Goal: Task Accomplishment & Management: Complete application form

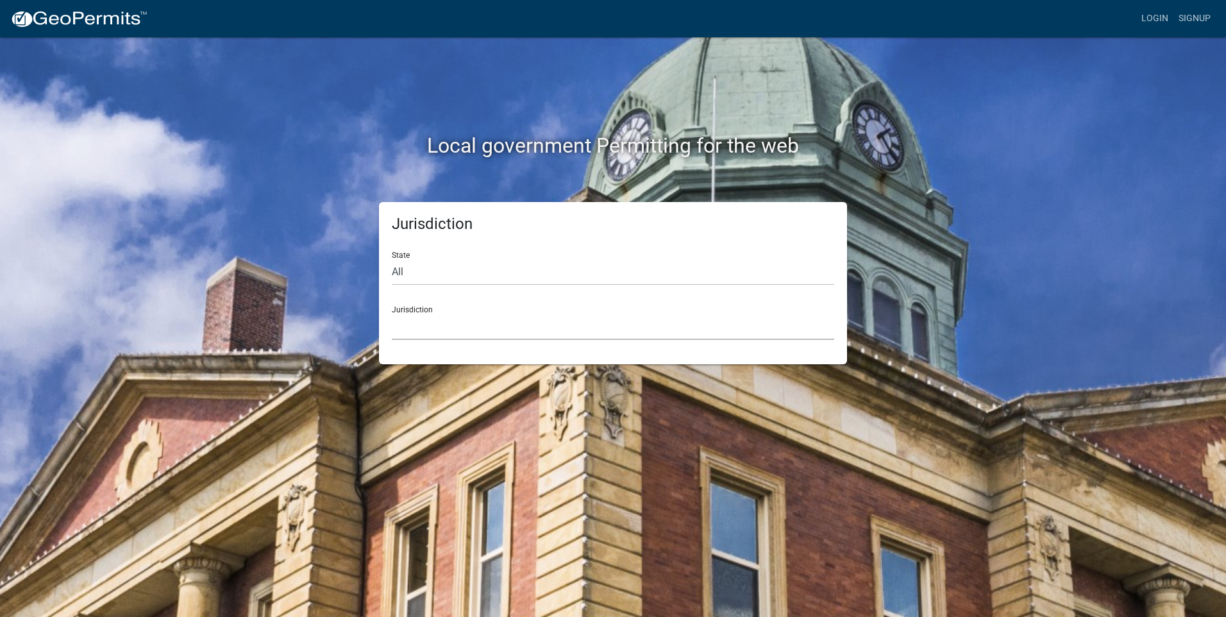
click at [437, 324] on select "Custer County, Colorado Carroll County, Georgia Cook County, Georgia Crawford C…" at bounding box center [613, 327] width 443 height 26
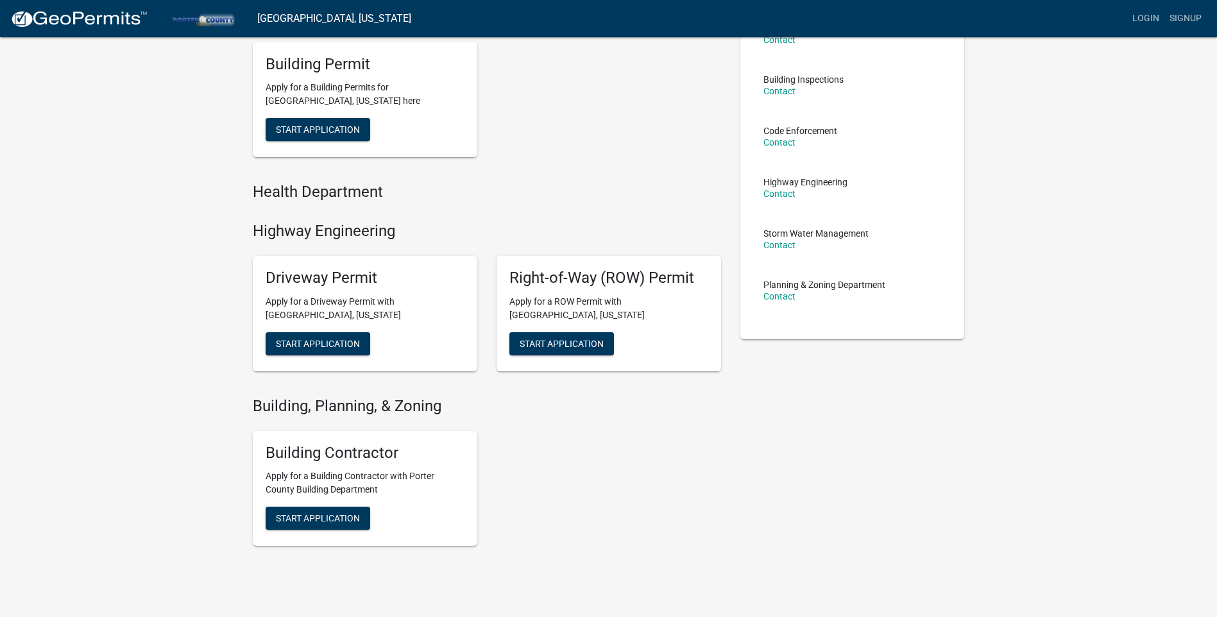
scroll to position [128, 0]
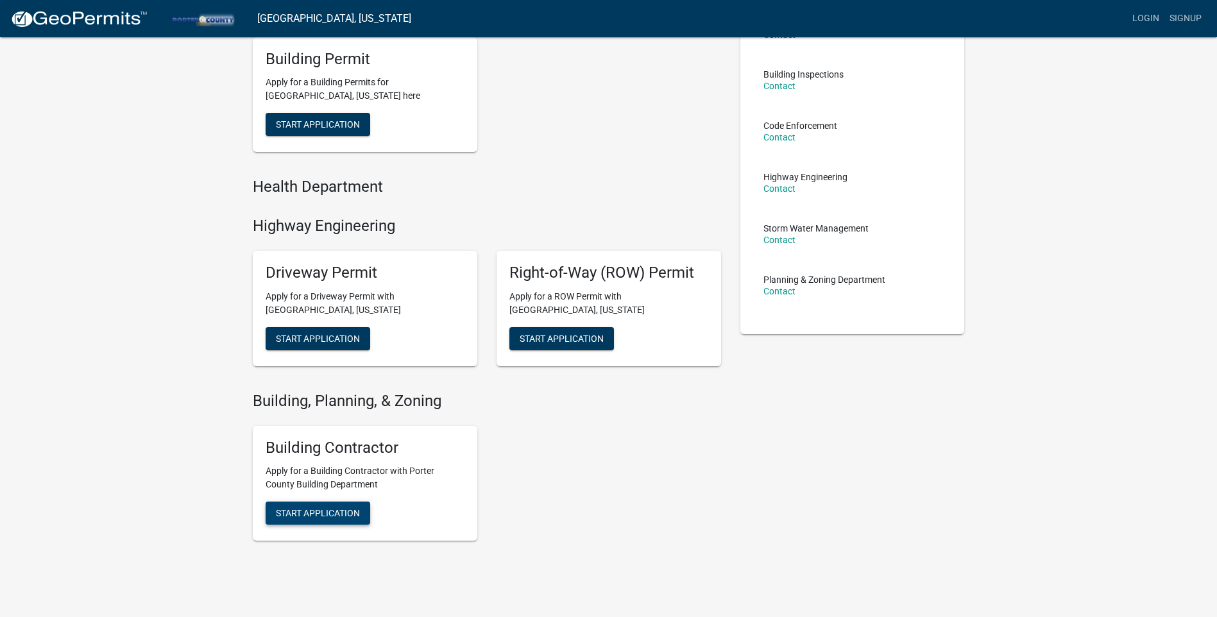
click at [343, 512] on span "Start Application" at bounding box center [318, 513] width 84 height 10
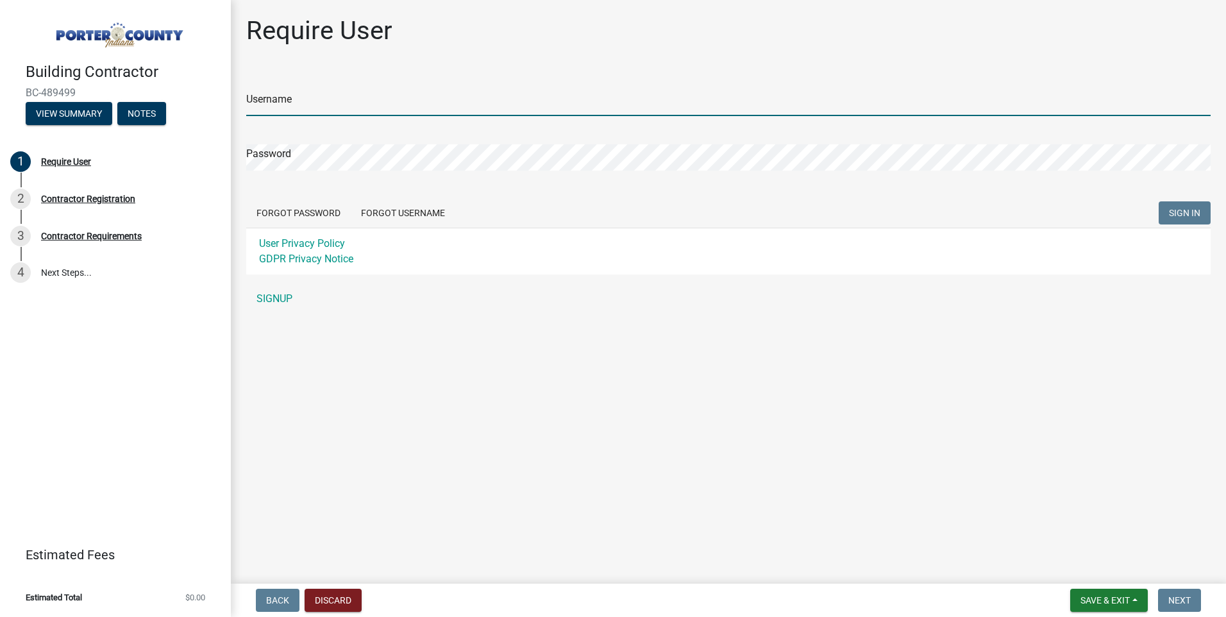
type input "crdmech2020"
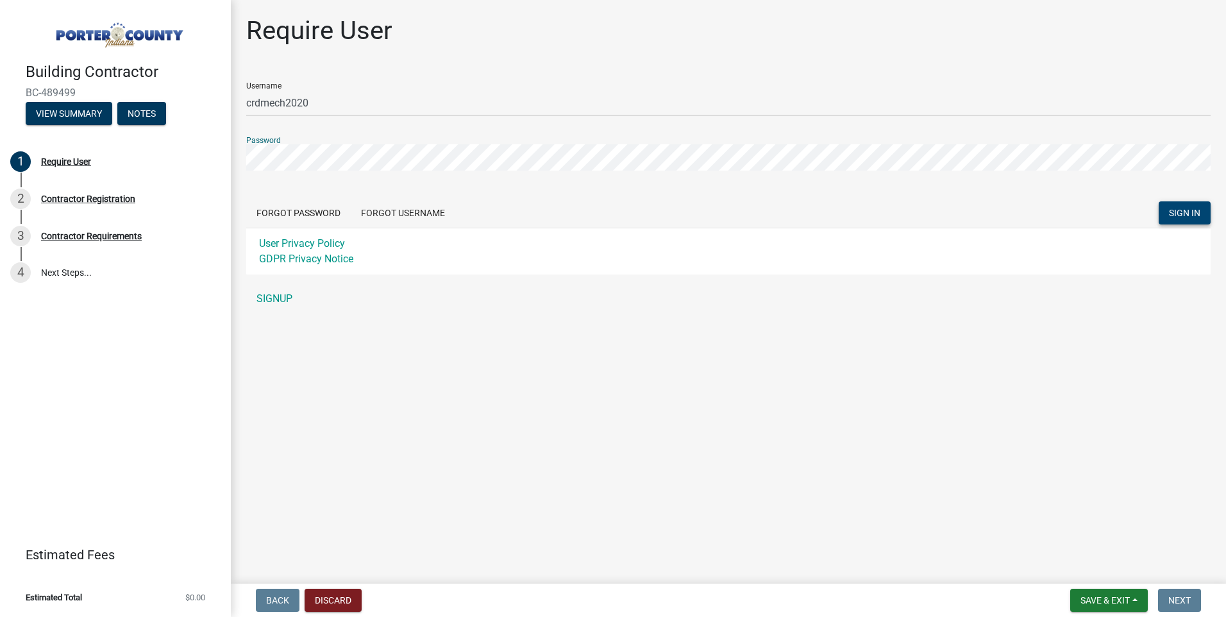
click at [1183, 209] on span "SIGN IN" at bounding box center [1184, 213] width 31 height 10
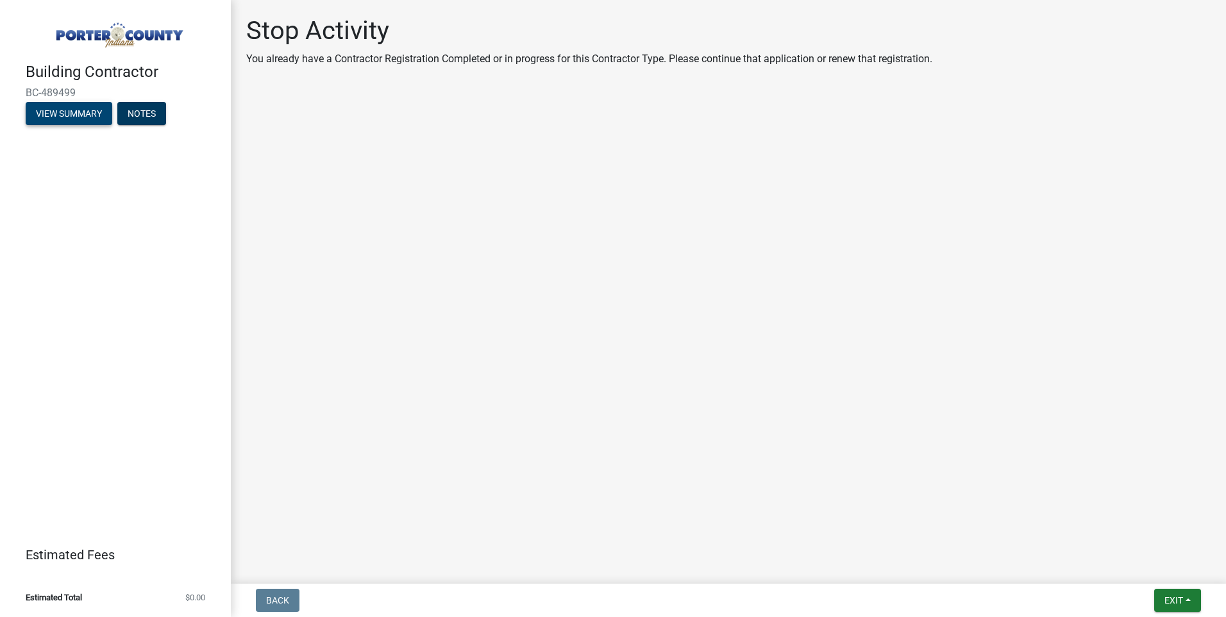
click at [81, 114] on button "View Summary" at bounding box center [69, 113] width 87 height 23
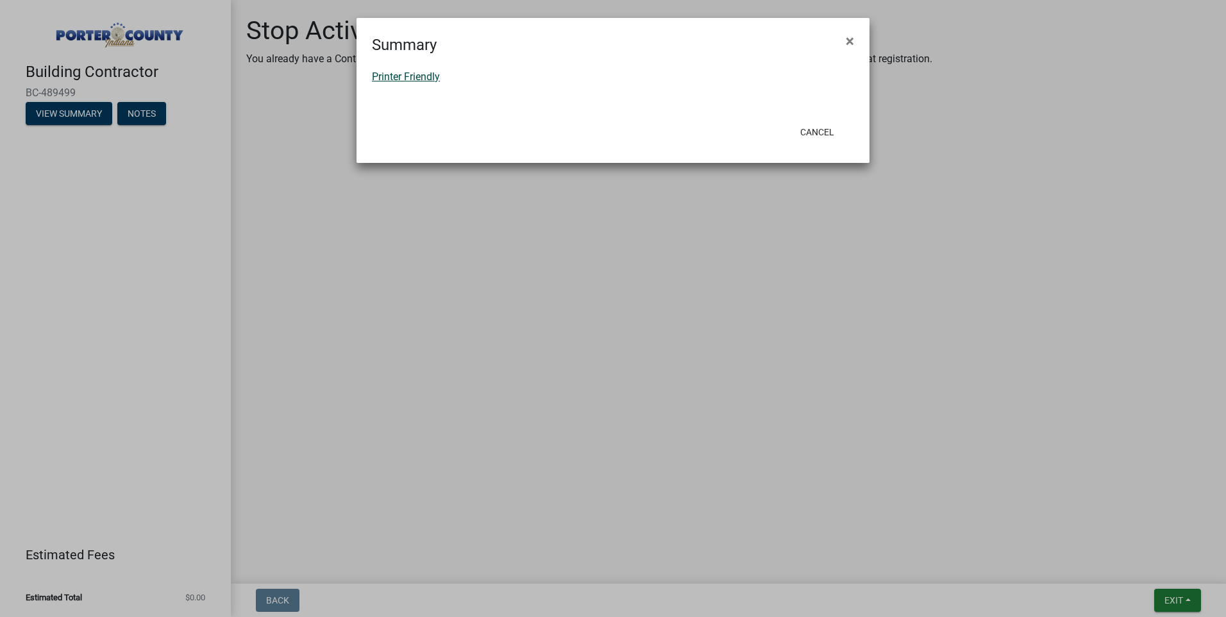
click at [402, 78] on link "Printer Friendly" at bounding box center [406, 77] width 68 height 12
click at [818, 133] on button "Cancel" at bounding box center [817, 132] width 55 height 23
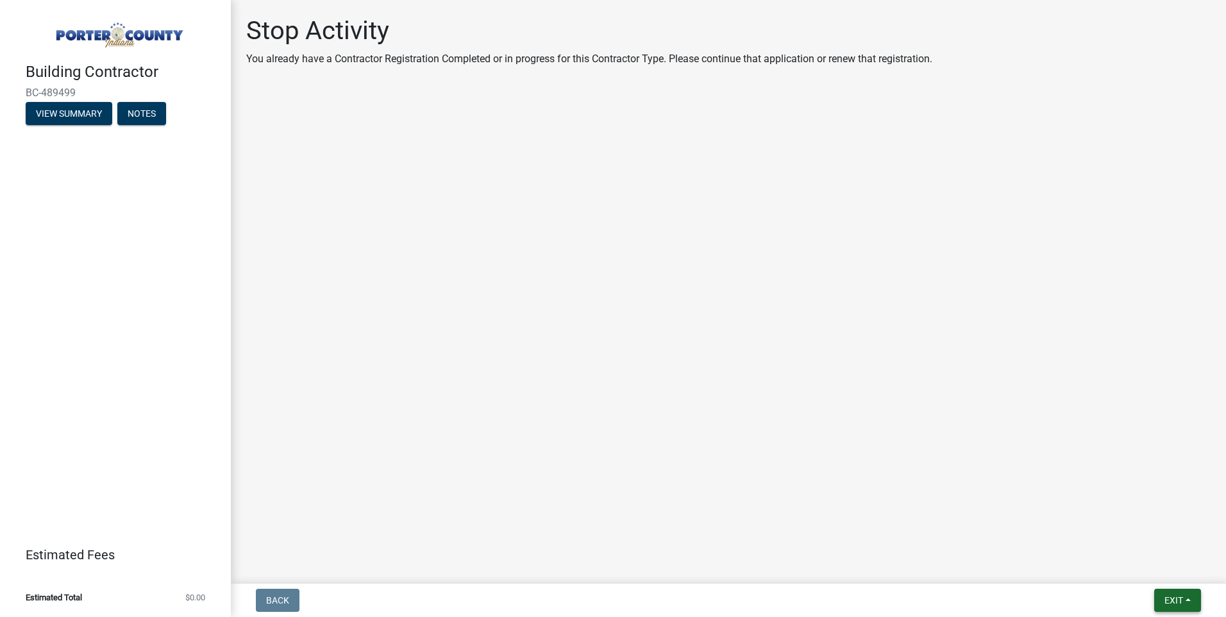
click at [1177, 605] on span "Exit" at bounding box center [1174, 600] width 19 height 10
click at [1164, 568] on button "Save & Exit" at bounding box center [1150, 567] width 103 height 31
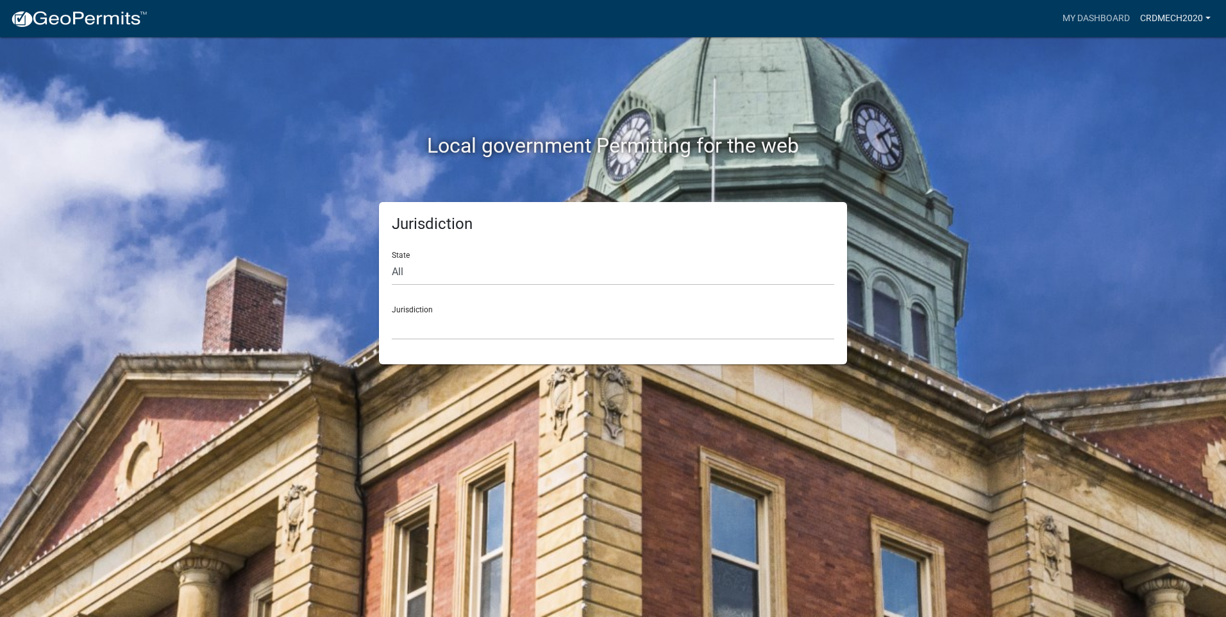
click at [1181, 12] on link "crdmech2020" at bounding box center [1175, 18] width 81 height 24
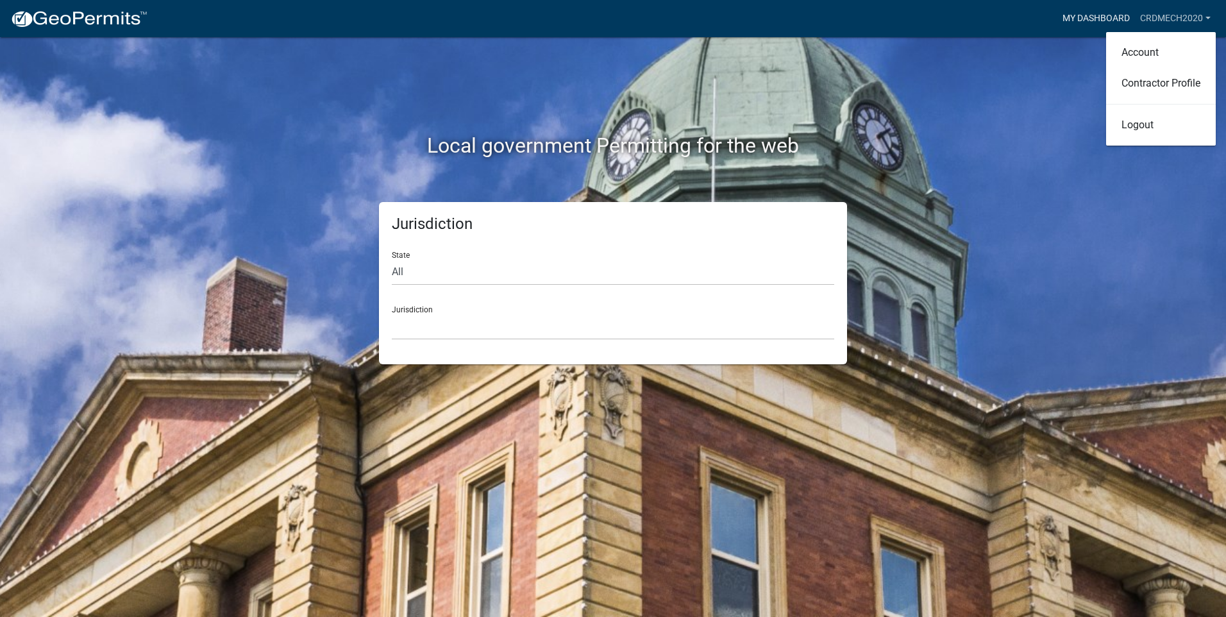
click at [1094, 21] on link "My Dashboard" at bounding box center [1097, 18] width 78 height 24
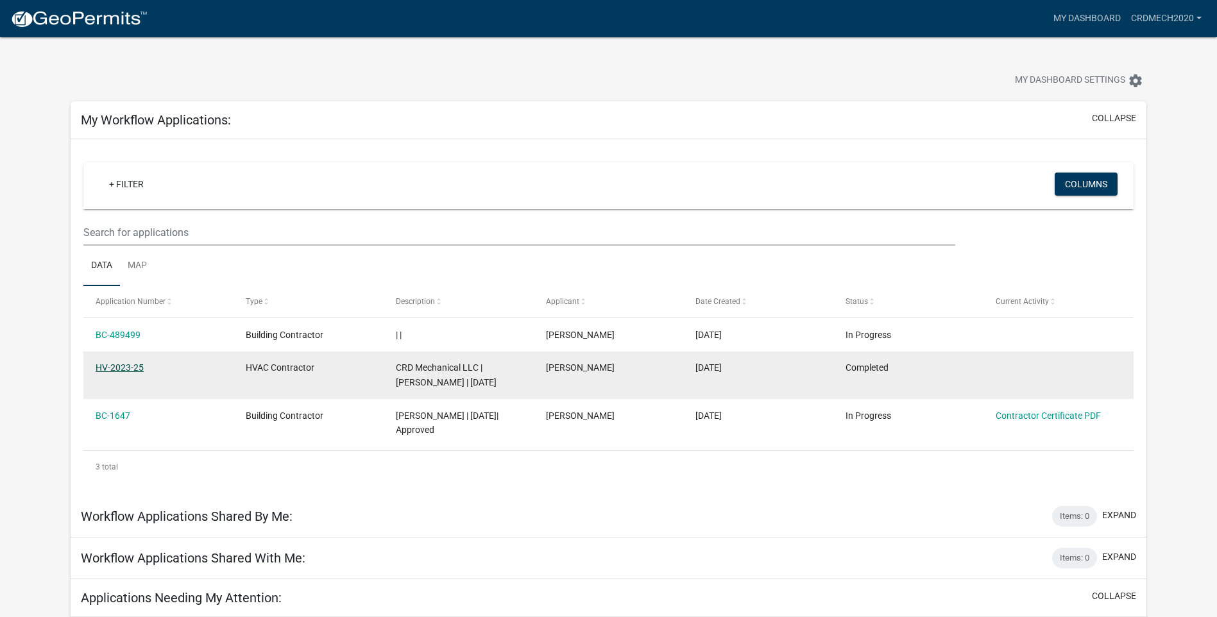
click at [134, 373] on link "HV-2023-25" at bounding box center [120, 367] width 48 height 10
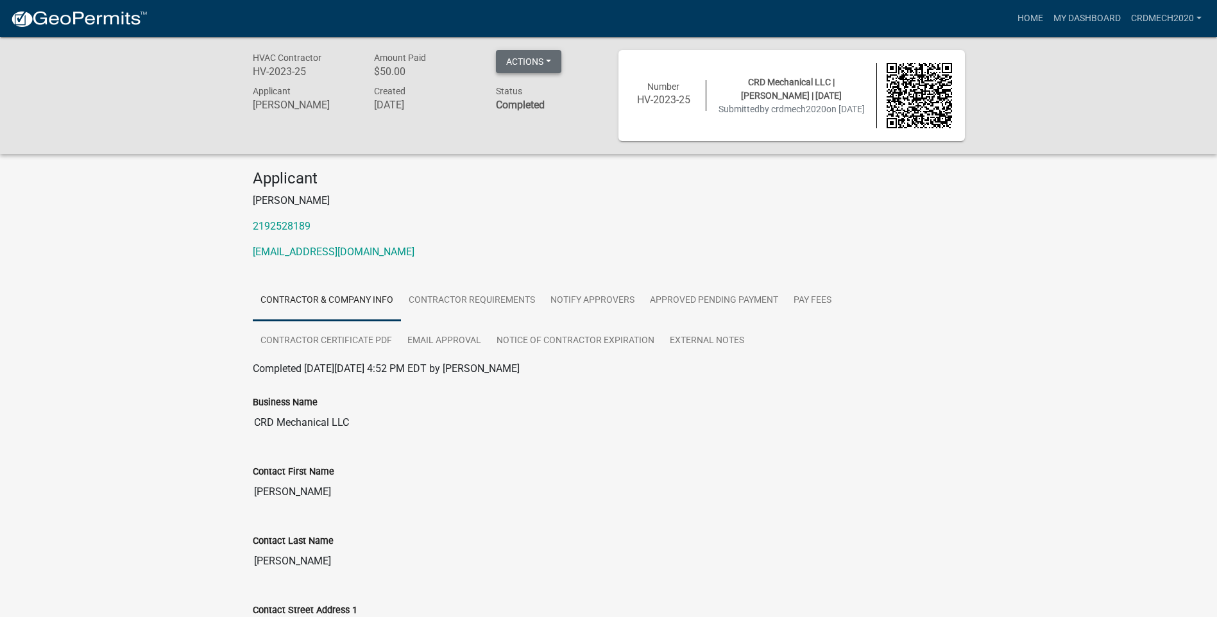
click at [539, 67] on button "Actions" at bounding box center [528, 61] width 65 height 23
click at [569, 226] on p "2192528189" at bounding box center [609, 226] width 712 height 15
click at [113, 28] on nav "more_horiz Home My Dashboard crdmech2020 Account Contractor Profile Logout" at bounding box center [608, 18] width 1217 height 37
click at [114, 21] on img at bounding box center [78, 19] width 137 height 19
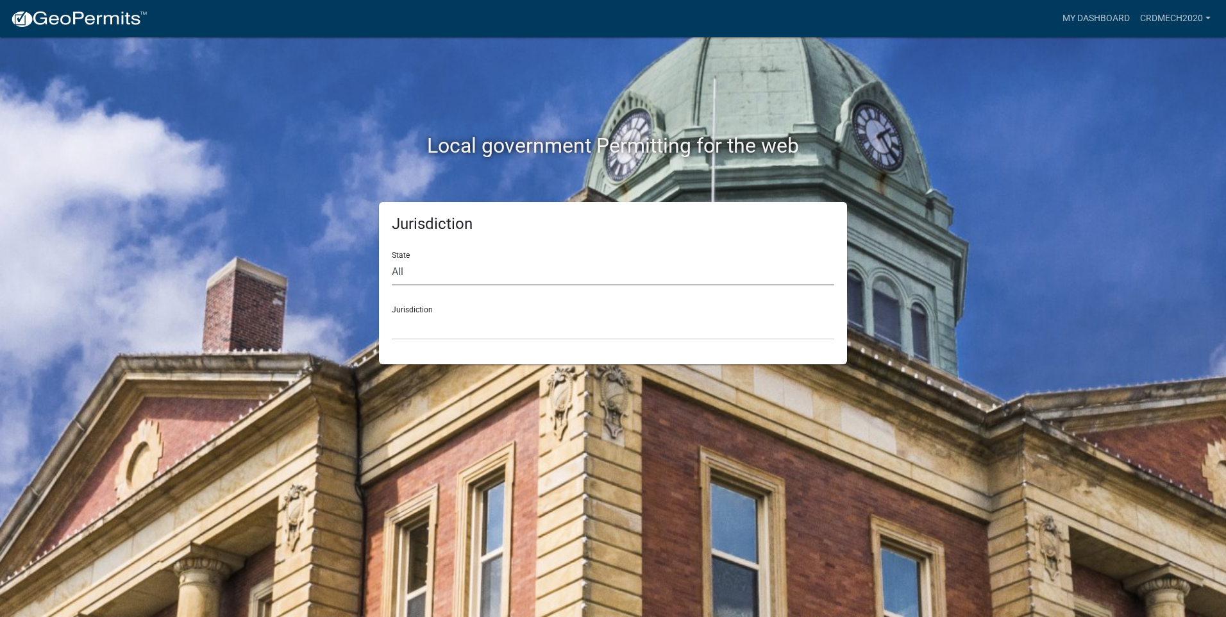
click at [466, 263] on select "All Colorado Georgia Indiana Iowa Kansas Minnesota Ohio South Carolina Wisconsin" at bounding box center [613, 272] width 443 height 26
select select "Indiana"
click at [392, 259] on select "All Colorado Georgia Indiana Iowa Kansas Minnesota Ohio South Carolina Wisconsin" at bounding box center [613, 272] width 443 height 26
click at [418, 305] on div "Jurisdiction City of Charlestown, Indiana City of Jeffersonville, Indiana City …" at bounding box center [613, 318] width 443 height 44
click at [418, 325] on select "City of Charlestown, Indiana City of Jeffersonville, Indiana City of Logansport…" at bounding box center [613, 327] width 443 height 26
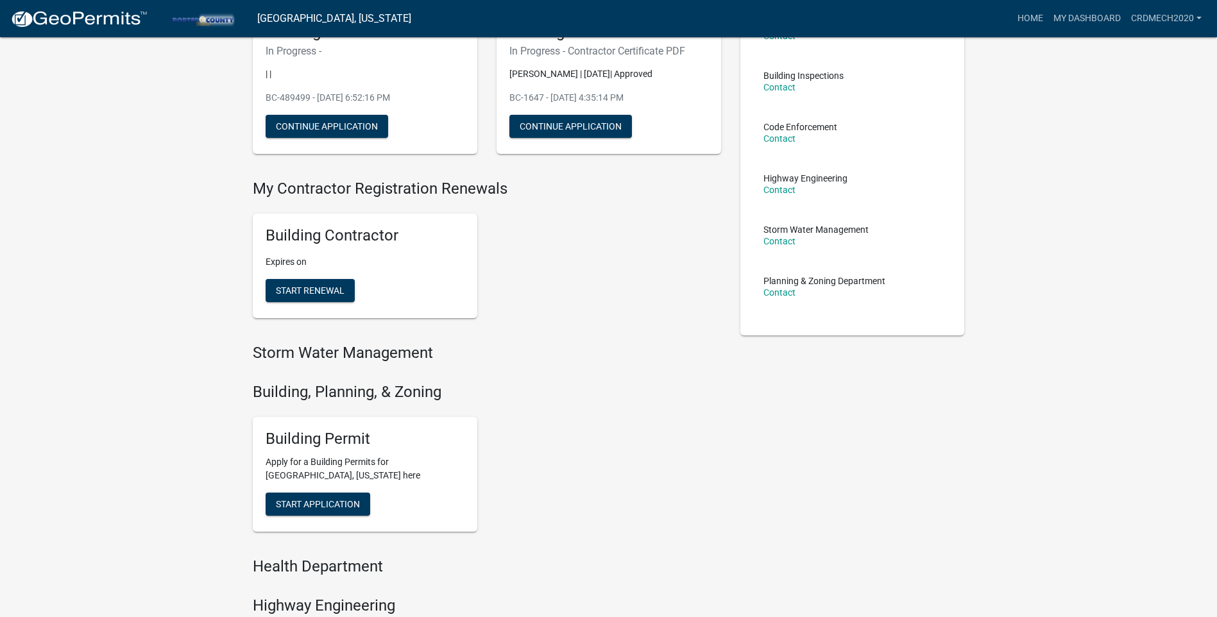
scroll to position [128, 0]
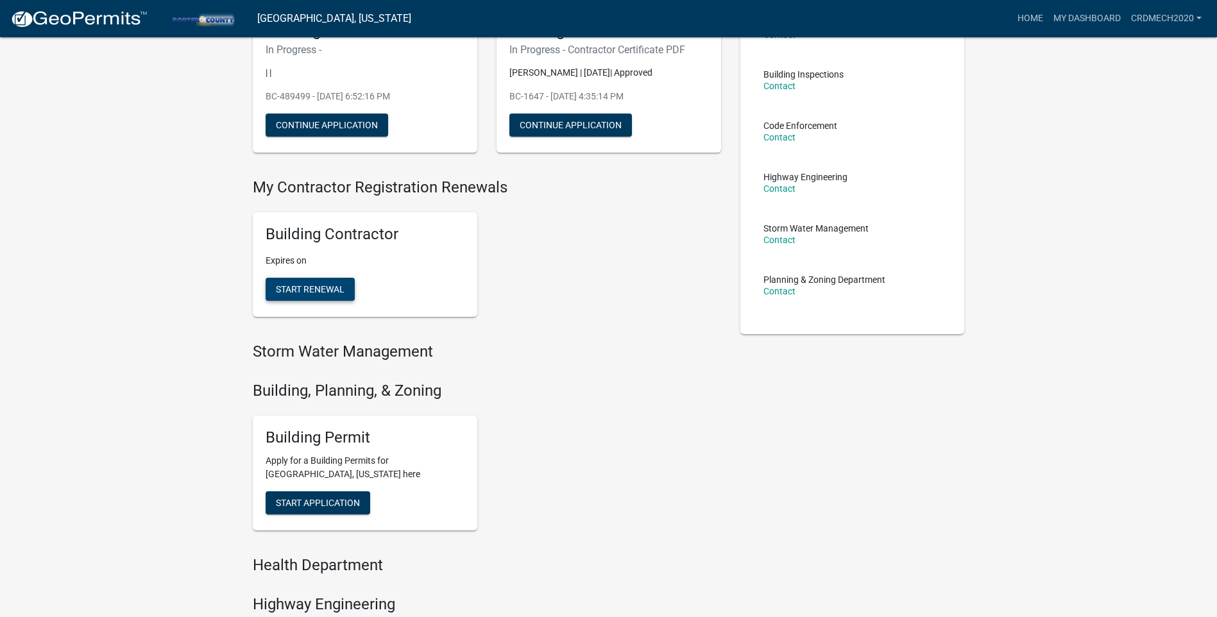
click at [308, 292] on span "Start Renewal" at bounding box center [310, 289] width 69 height 10
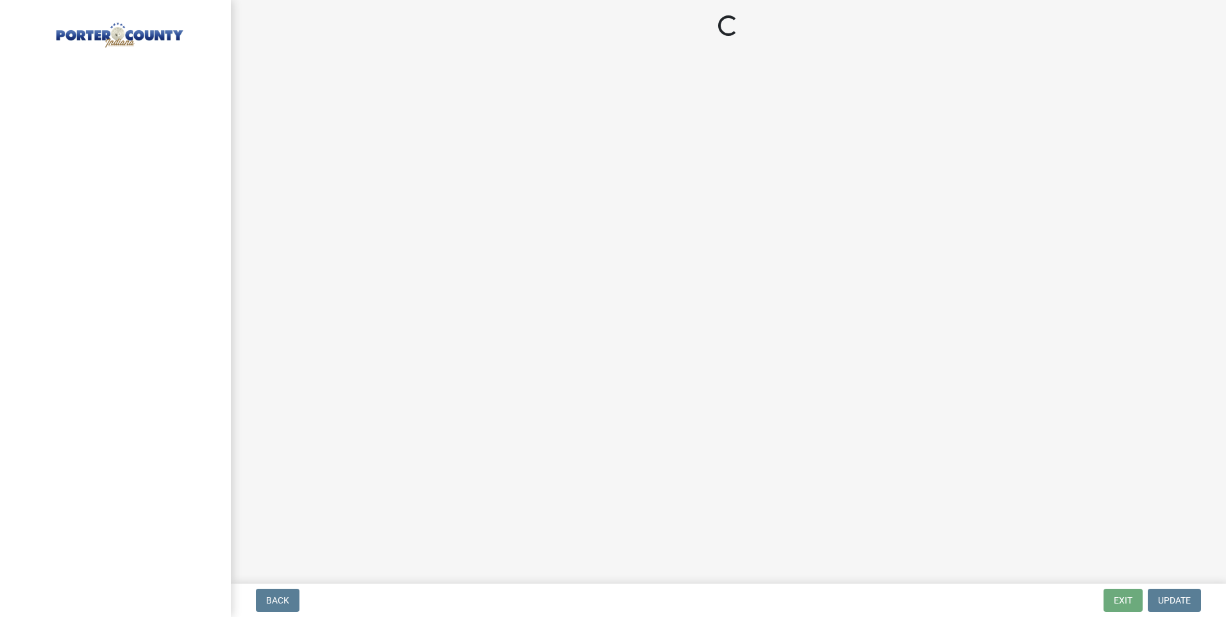
select select "IN"
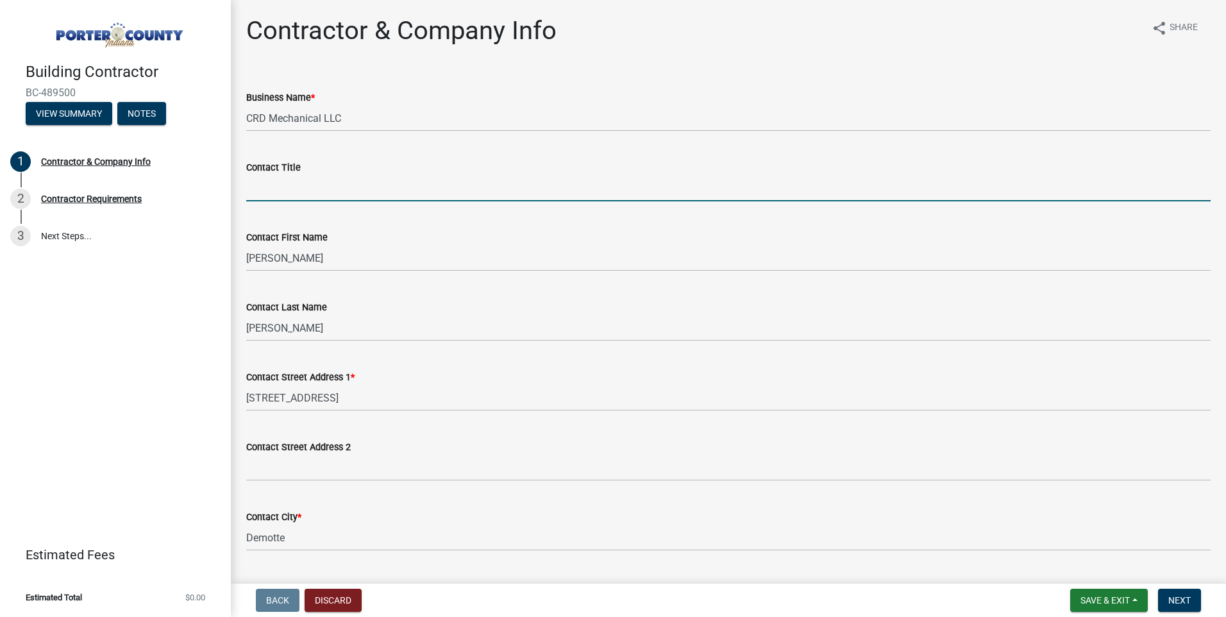
click at [304, 187] on input "Contact Title" at bounding box center [728, 188] width 965 height 26
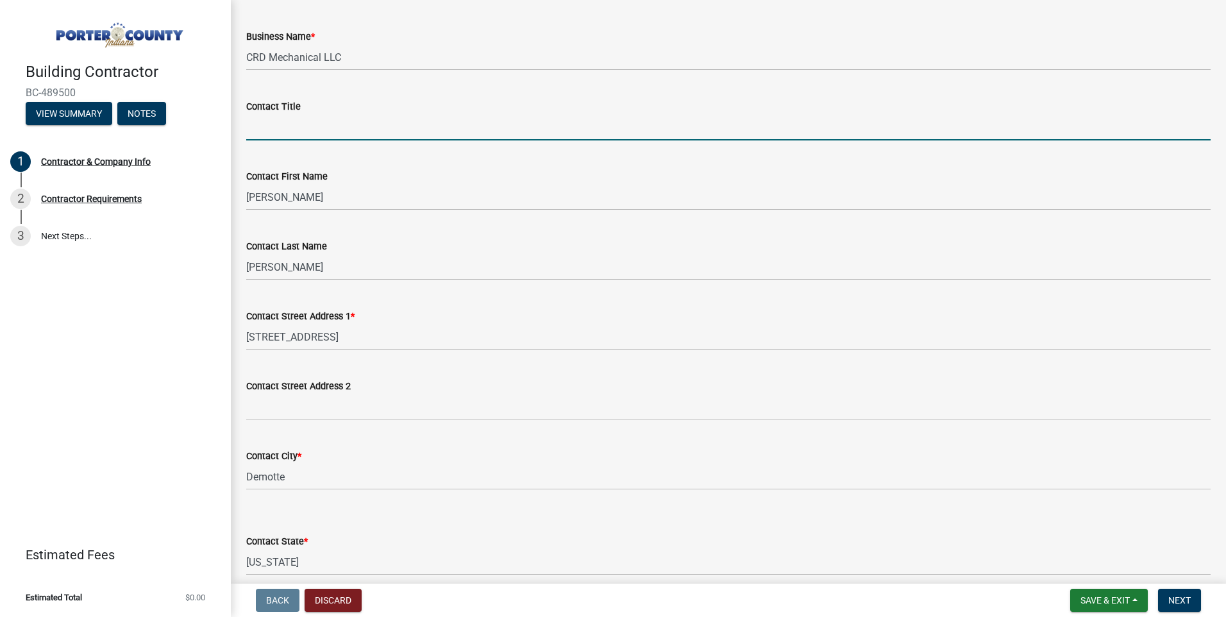
scroll to position [128, 0]
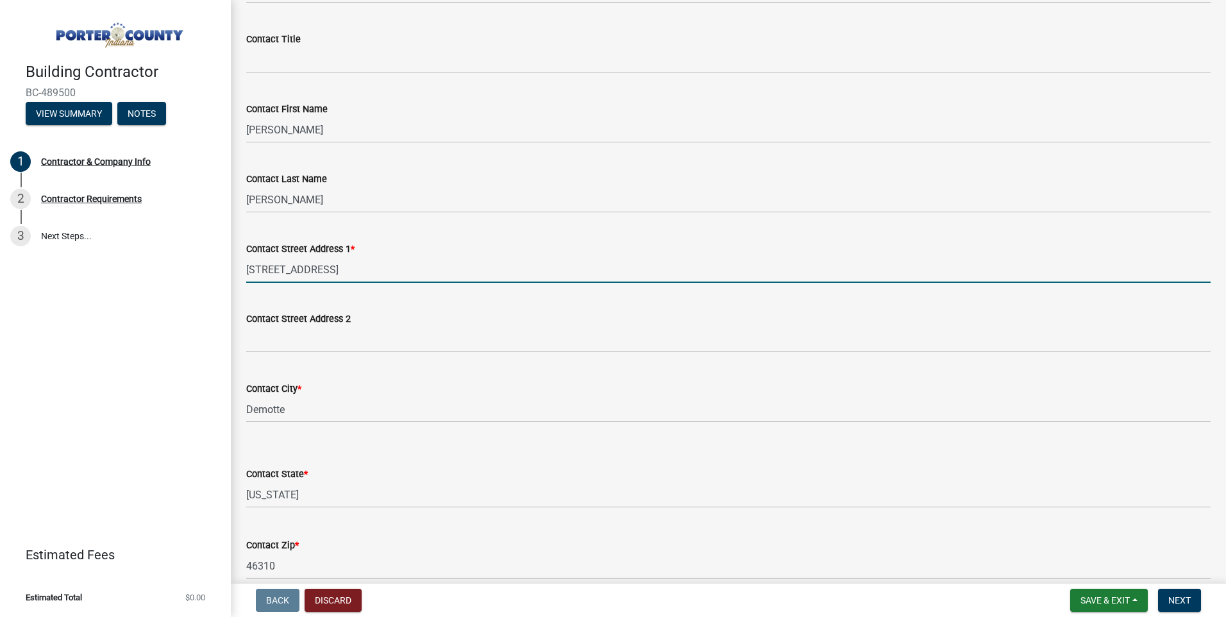
drag, startPoint x: 352, startPoint y: 270, endPoint x: 30, endPoint y: 266, distance: 322.7
click at [26, 269] on div "Building Contractor BC-489500 View Summary Notes 1 Contractor & Company Info 2 …" at bounding box center [613, 308] width 1226 height 617
type input "6972 W. 1000 N"
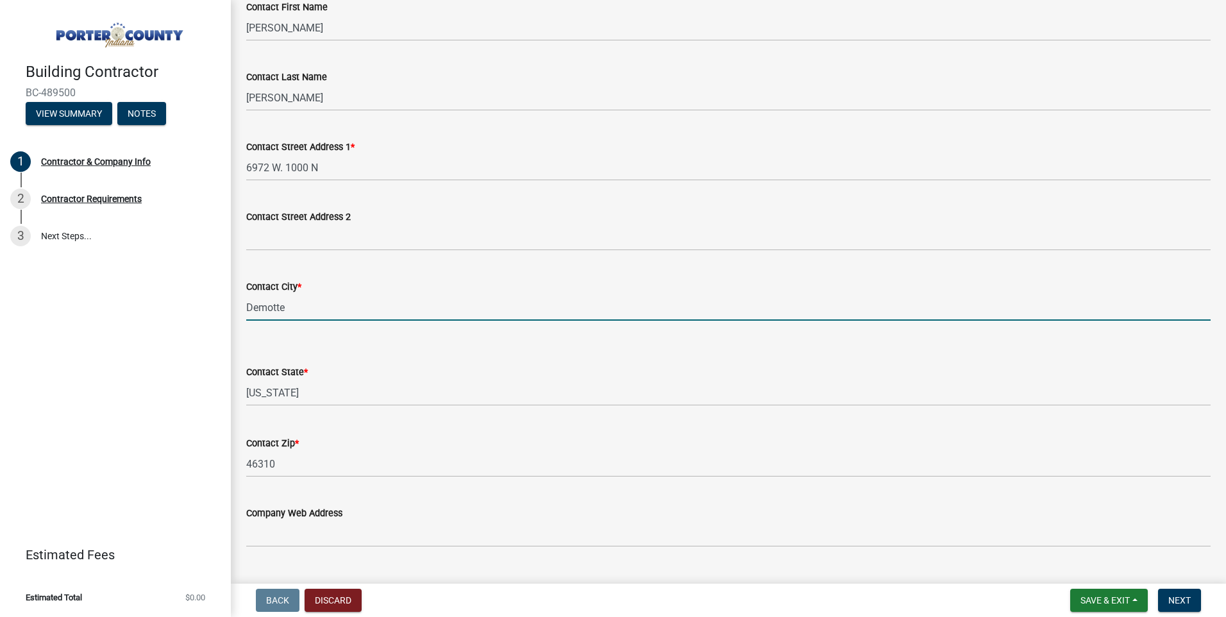
scroll to position [385, 0]
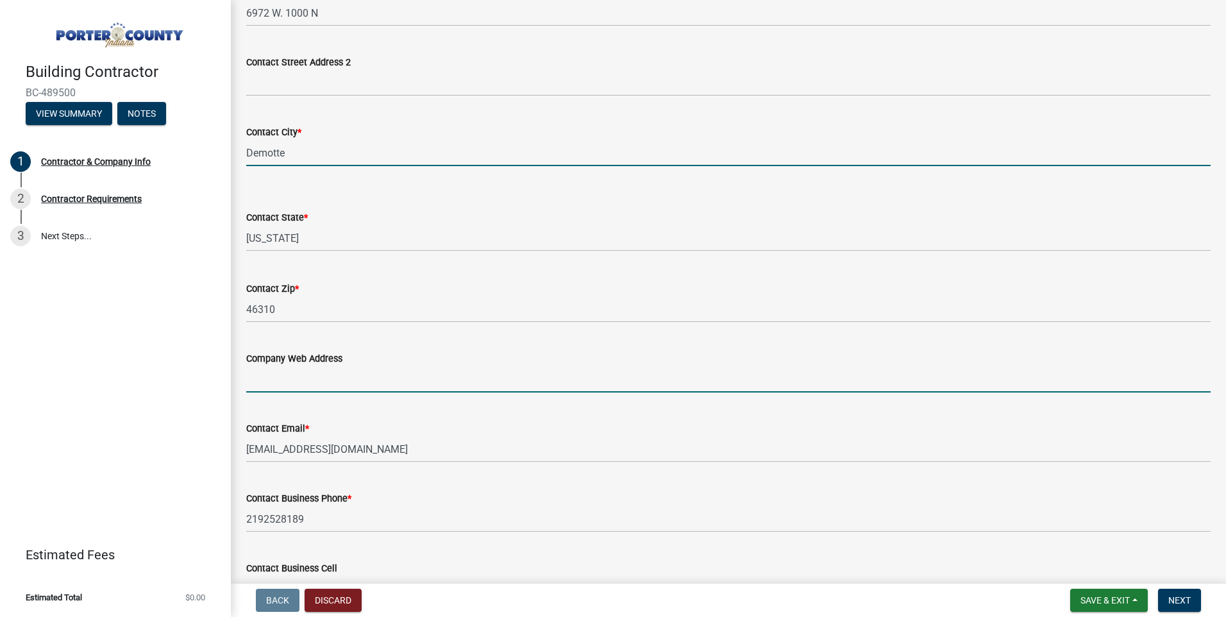
click at [343, 378] on input "Company Web Address" at bounding box center [728, 379] width 965 height 26
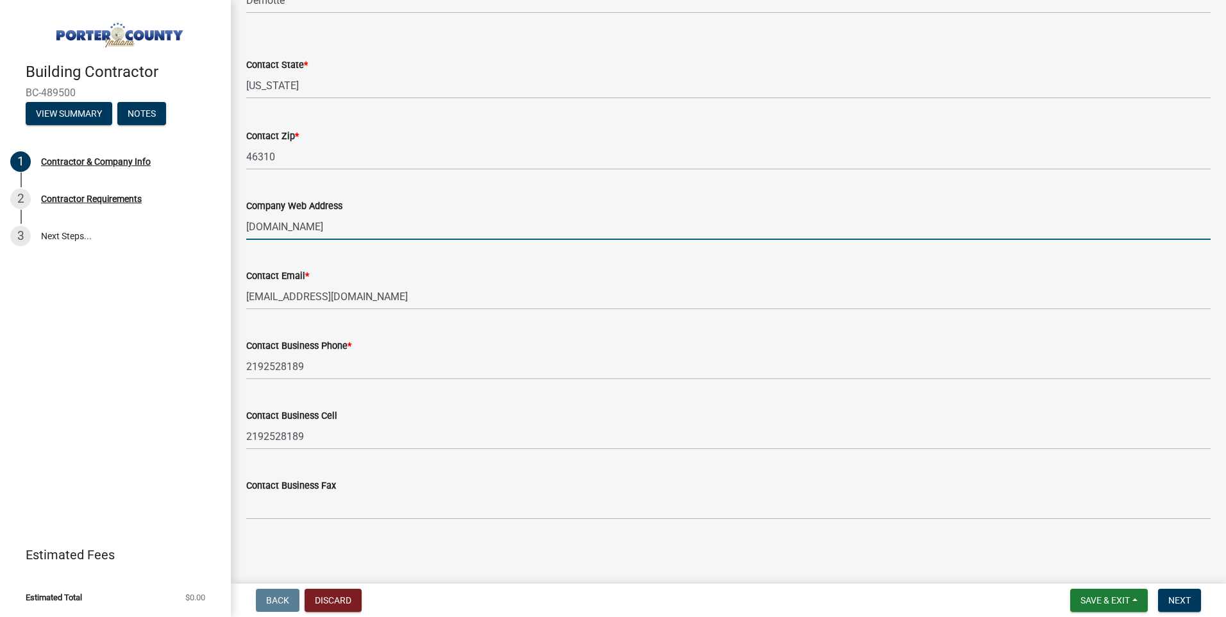
scroll to position [539, 0]
type input "www.crdmechanical.com"
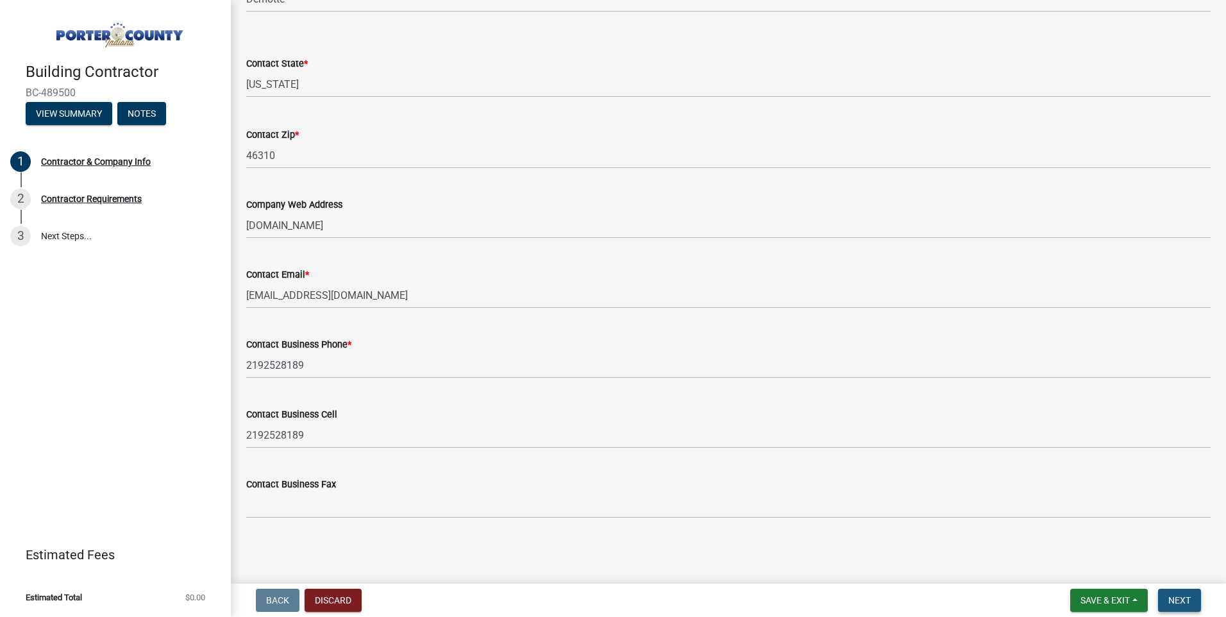
click at [1176, 595] on span "Next" at bounding box center [1180, 600] width 22 height 10
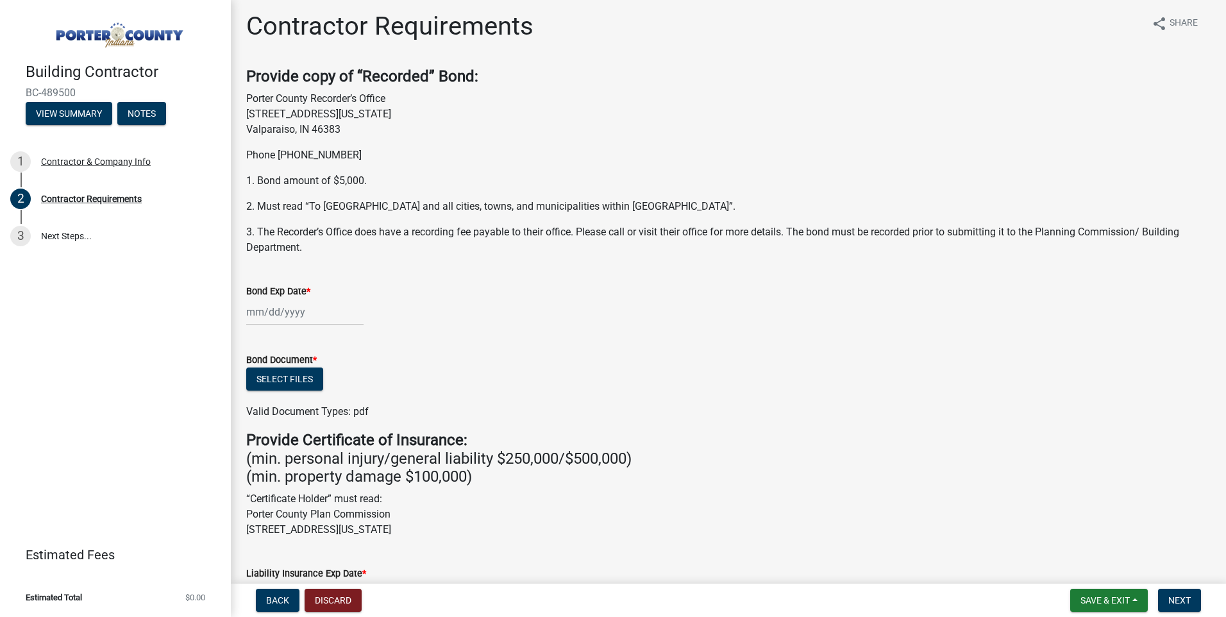
scroll to position [0, 0]
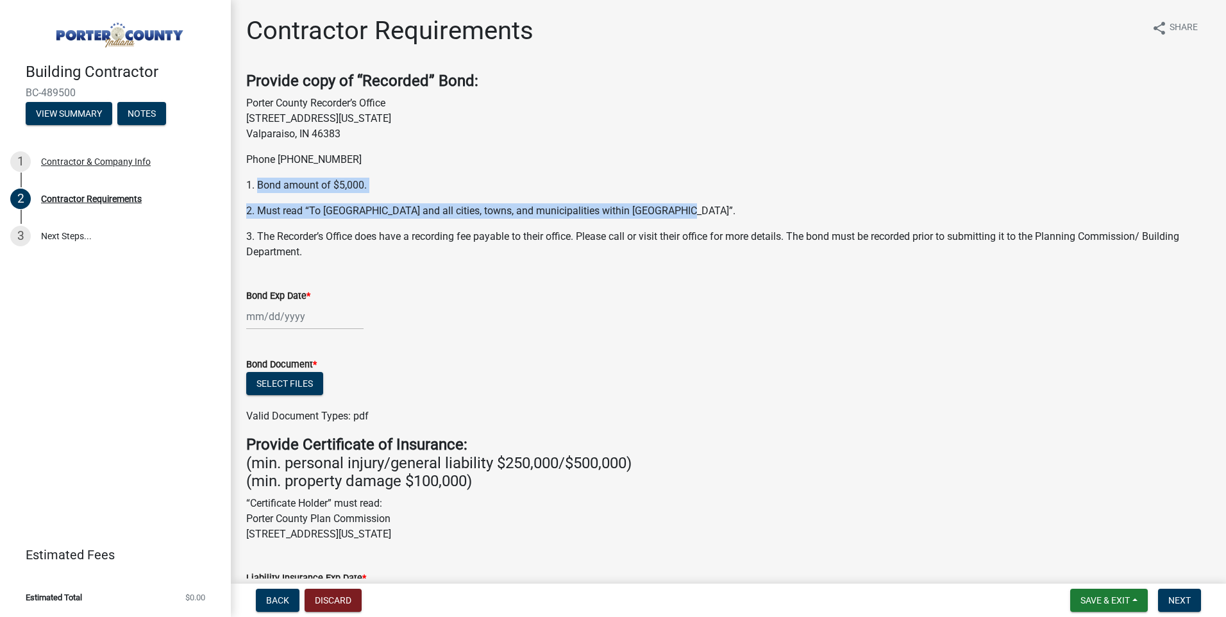
drag, startPoint x: 257, startPoint y: 185, endPoint x: 671, endPoint y: 211, distance: 414.5
click at [671, 211] on div "Provide copy of “Recorded” Bond: Porter County Recorder’s Office 155 Indiana Av…" at bounding box center [728, 166] width 965 height 188
drag, startPoint x: 671, startPoint y: 211, endPoint x: 608, endPoint y: 212, distance: 62.9
copy div "Bond amount of $5,000. 2. Must read “To Porter County and all cities, towns, an…"
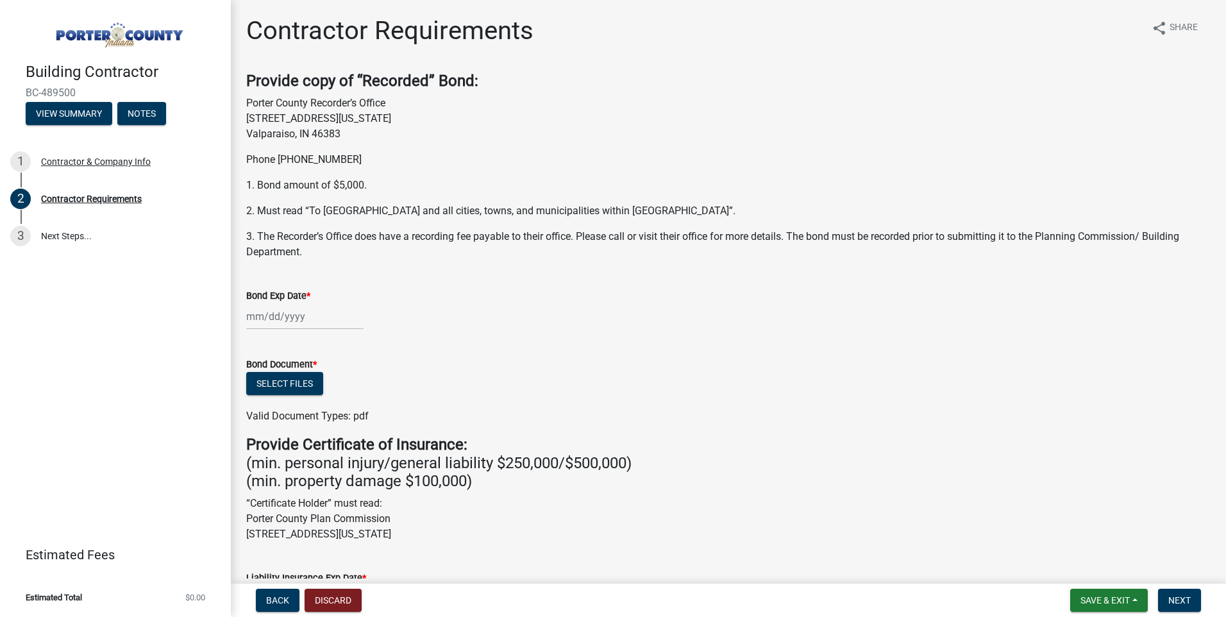
click at [477, 354] on form "Bond Document * Select files Valid Document Types: pdf" at bounding box center [728, 382] width 965 height 83
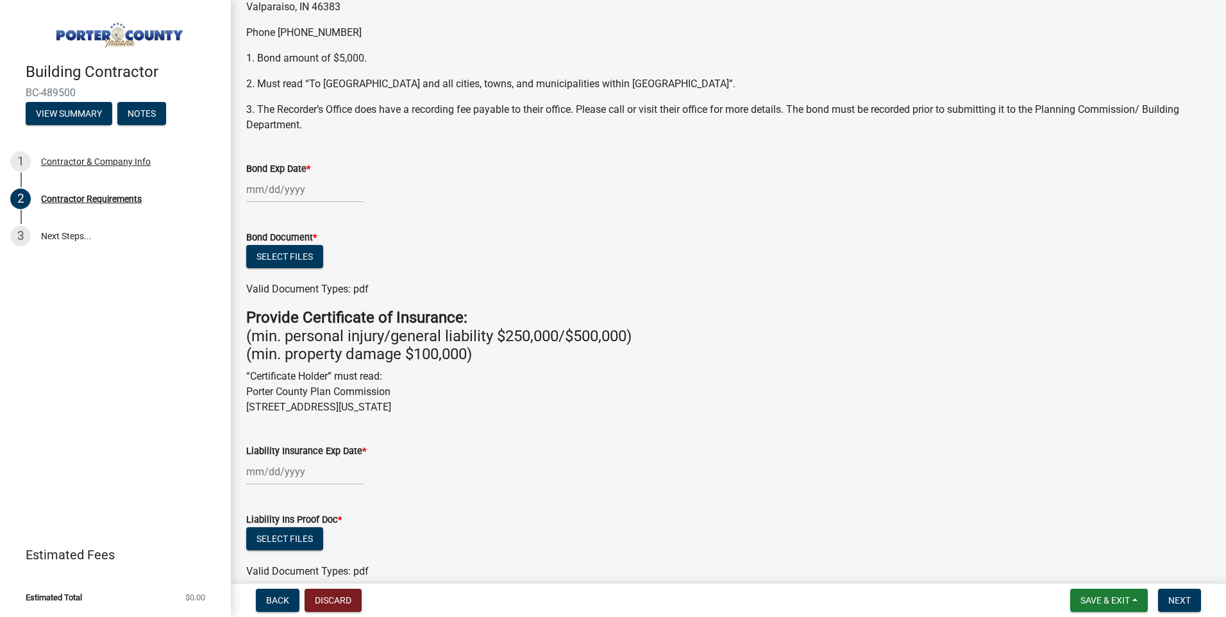
scroll to position [128, 0]
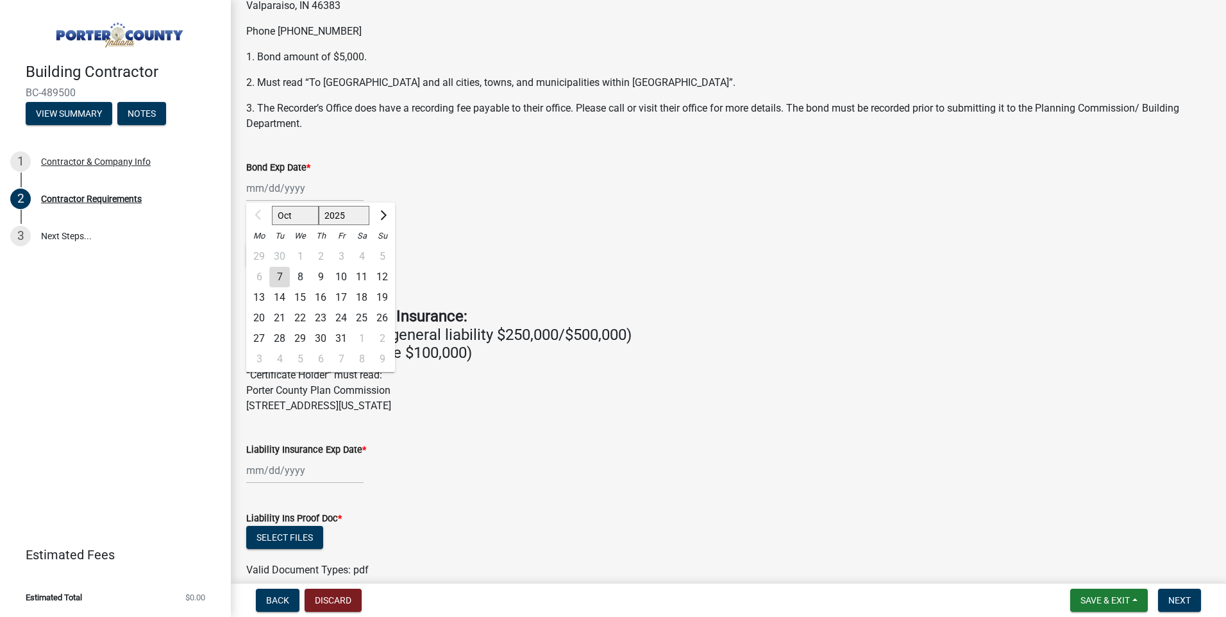
click at [296, 193] on div "Oct Nov Dec 2025 2026 2027 2028 2029 2030 2031 2032 2033 2034 2035 2036 2037 20…" at bounding box center [304, 188] width 117 height 26
click at [507, 169] on div "Bond Exp Date *" at bounding box center [728, 167] width 965 height 15
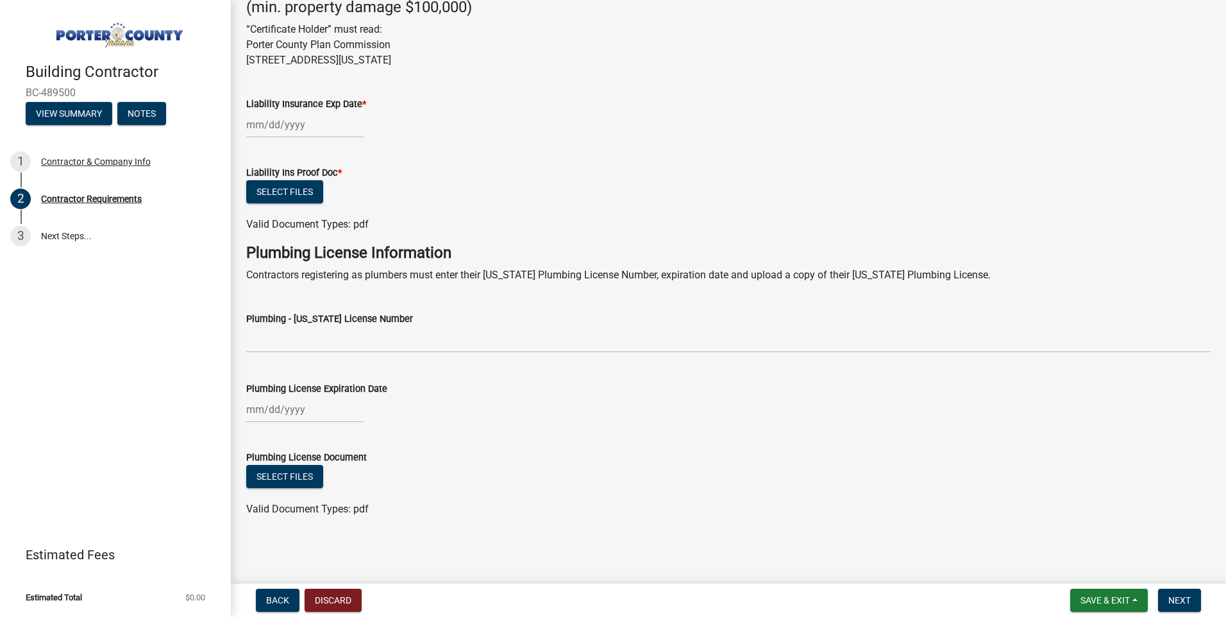
scroll to position [0, 0]
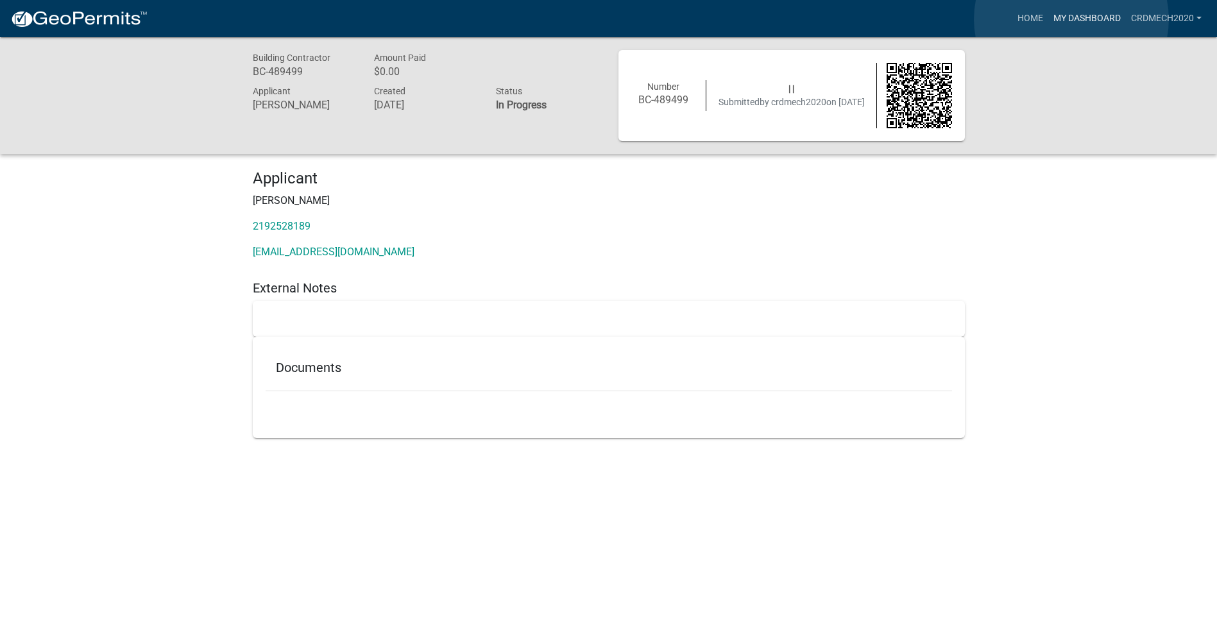
click at [1071, 19] on link "My Dashboard" at bounding box center [1087, 18] width 78 height 24
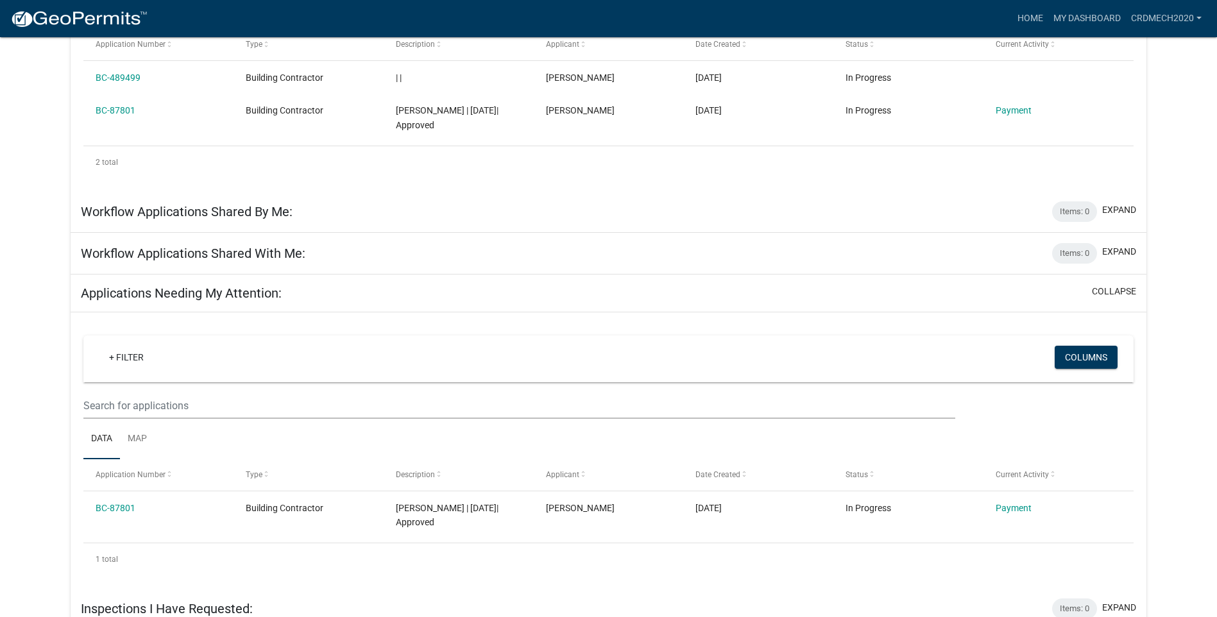
scroll to position [270, 0]
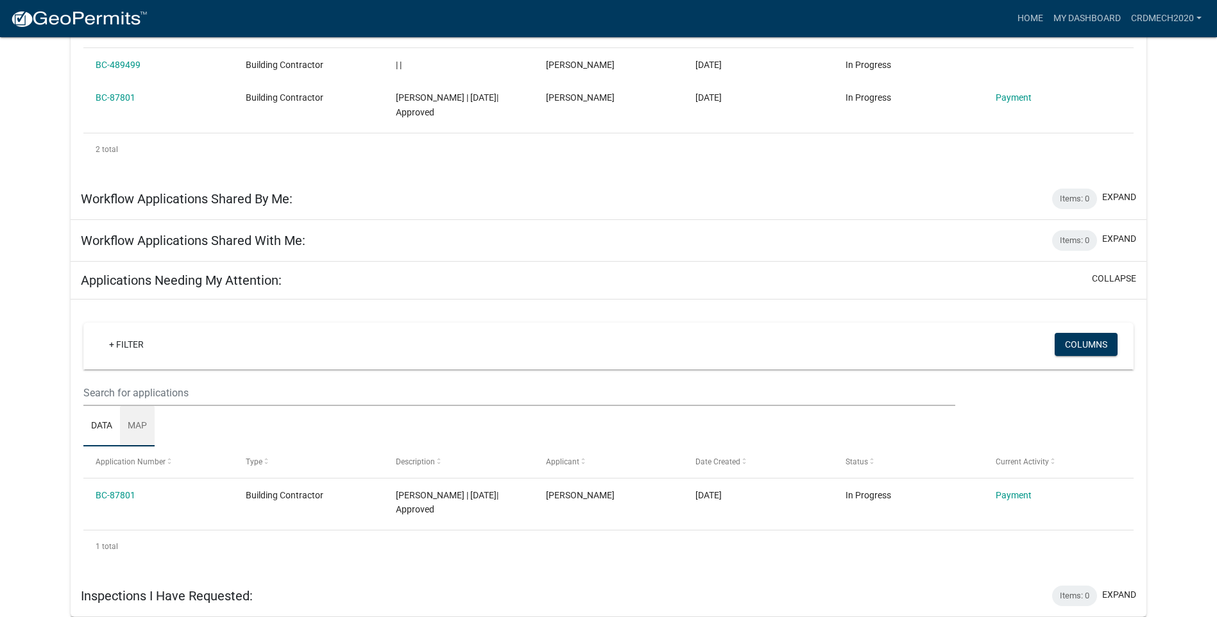
click at [135, 424] on link "Map" at bounding box center [137, 426] width 35 height 41
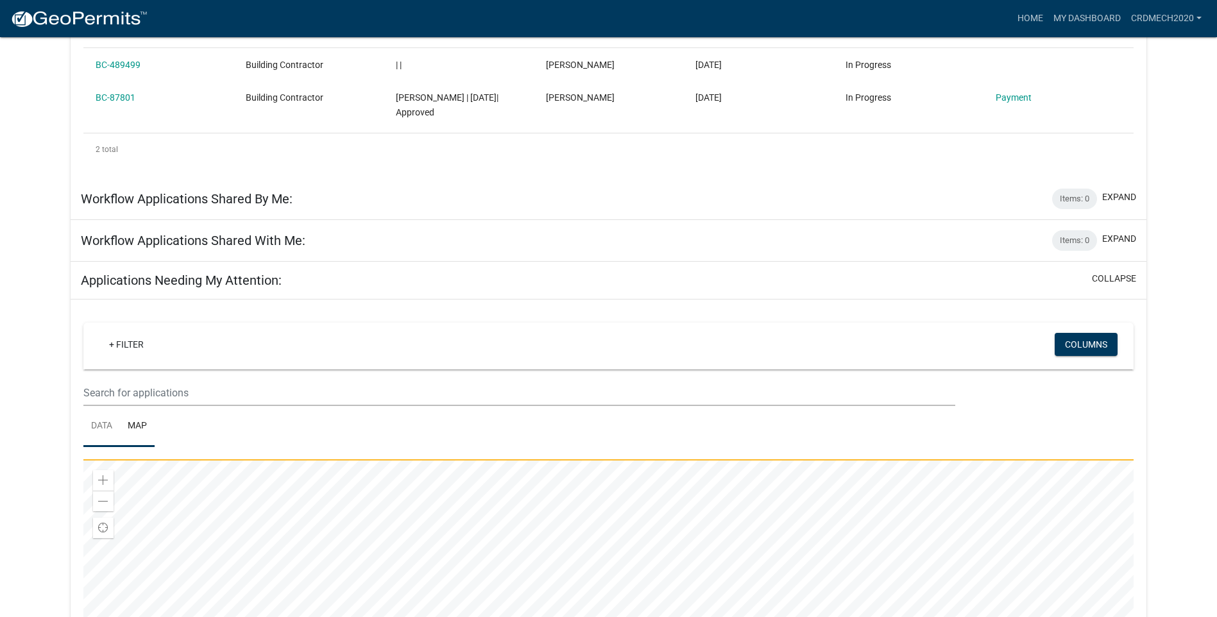
click at [91, 424] on link "Data" at bounding box center [101, 426] width 37 height 41
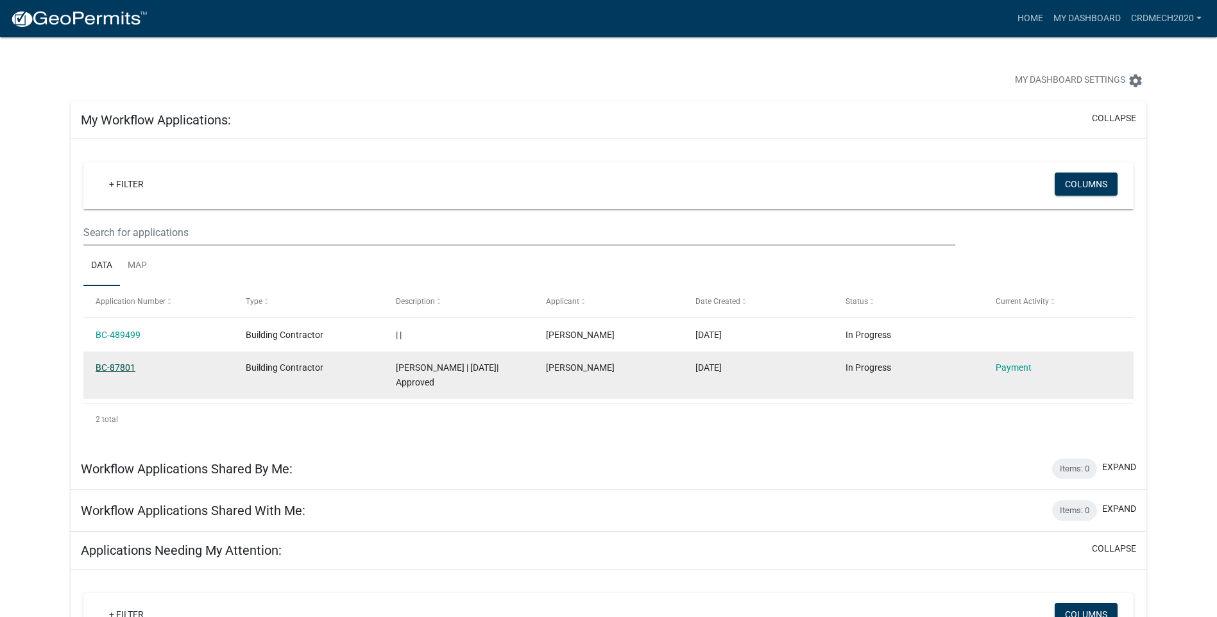
click at [108, 367] on link "BC-87801" at bounding box center [116, 367] width 40 height 10
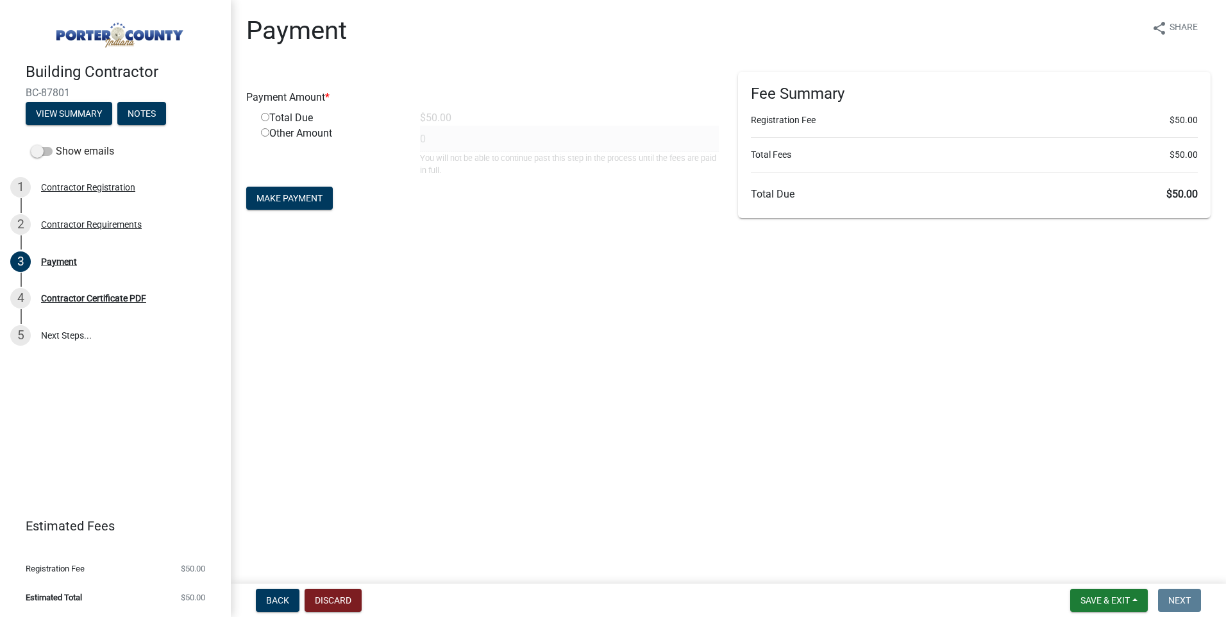
click at [265, 112] on div "Total Due" at bounding box center [330, 117] width 159 height 15
click at [265, 114] on div "Total Due" at bounding box center [330, 117] width 159 height 15
click at [265, 114] on input "radio" at bounding box center [265, 117] width 8 height 8
radio input "true"
type input "50"
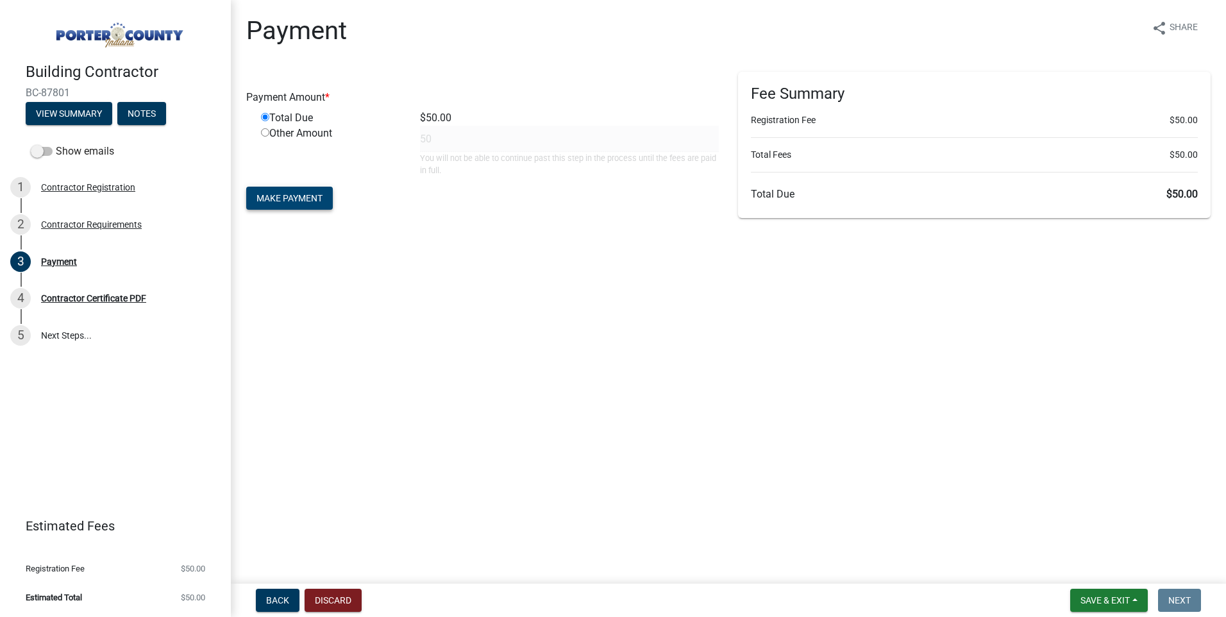
click at [303, 195] on span "Make Payment" at bounding box center [290, 198] width 66 height 10
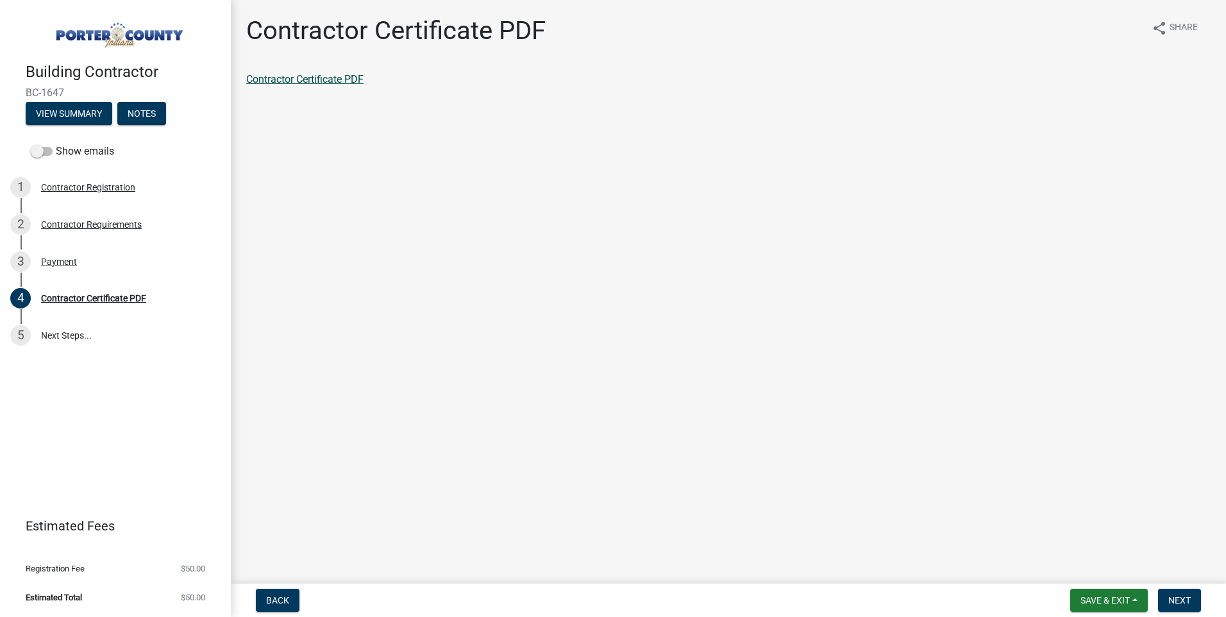
click at [334, 82] on link "Contractor Certificate PDF" at bounding box center [304, 79] width 117 height 12
click at [71, 339] on link "5 Next Steps..." at bounding box center [115, 335] width 231 height 37
click at [1087, 603] on span "Save & Exit" at bounding box center [1105, 600] width 49 height 10
click at [1095, 564] on button "Save & Exit" at bounding box center [1096, 567] width 103 height 31
